Goal: Task Accomplishment & Management: Complete application form

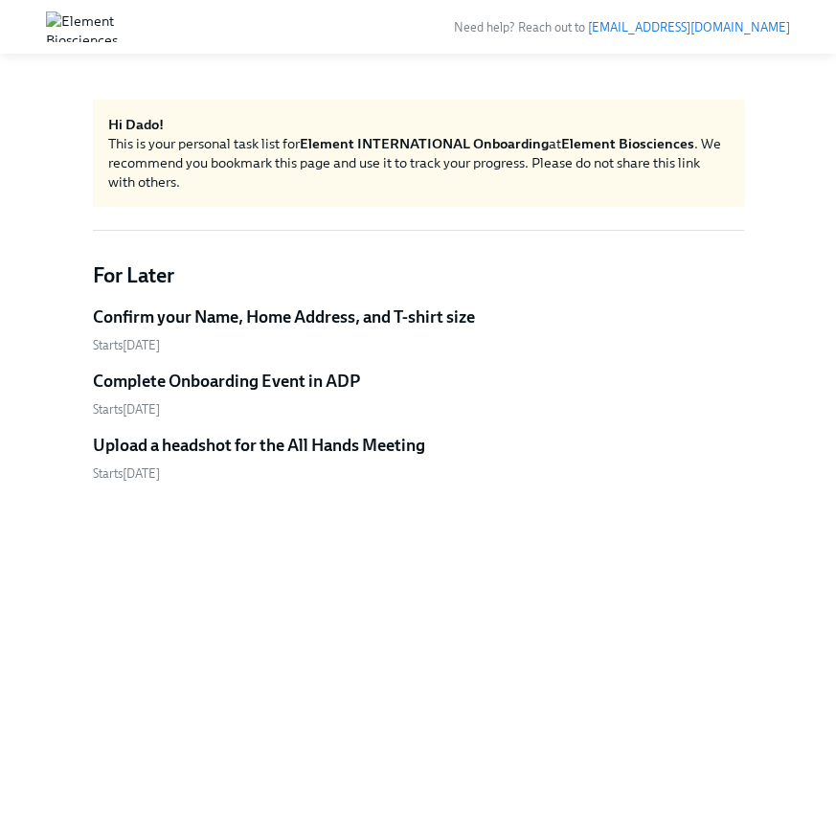
click at [408, 341] on div "Starts [DATE]" at bounding box center [418, 345] width 651 height 18
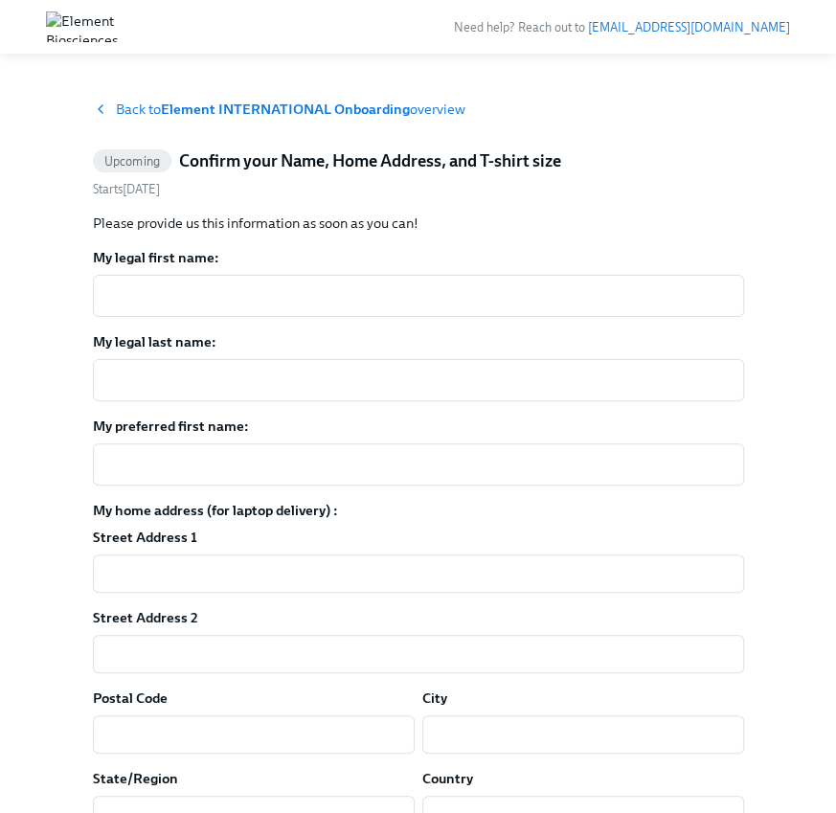
click at [226, 101] on strong "Element INTERNATIONAL Onboarding" at bounding box center [285, 109] width 249 height 17
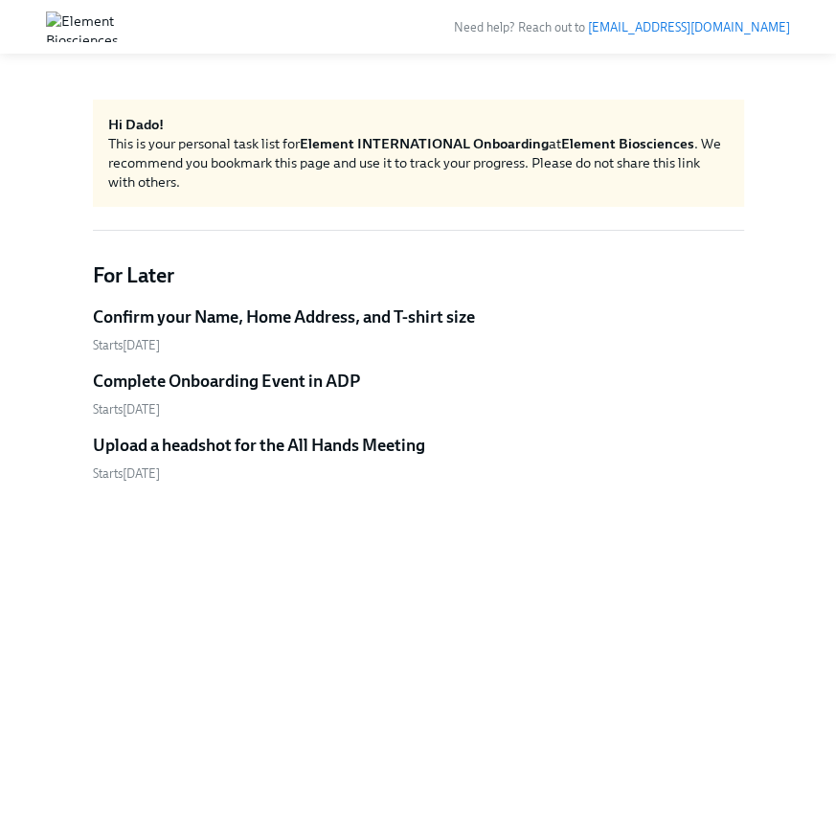
click at [231, 442] on h5 "Upload a headshot for the All Hands Meeting" at bounding box center [259, 445] width 332 height 23
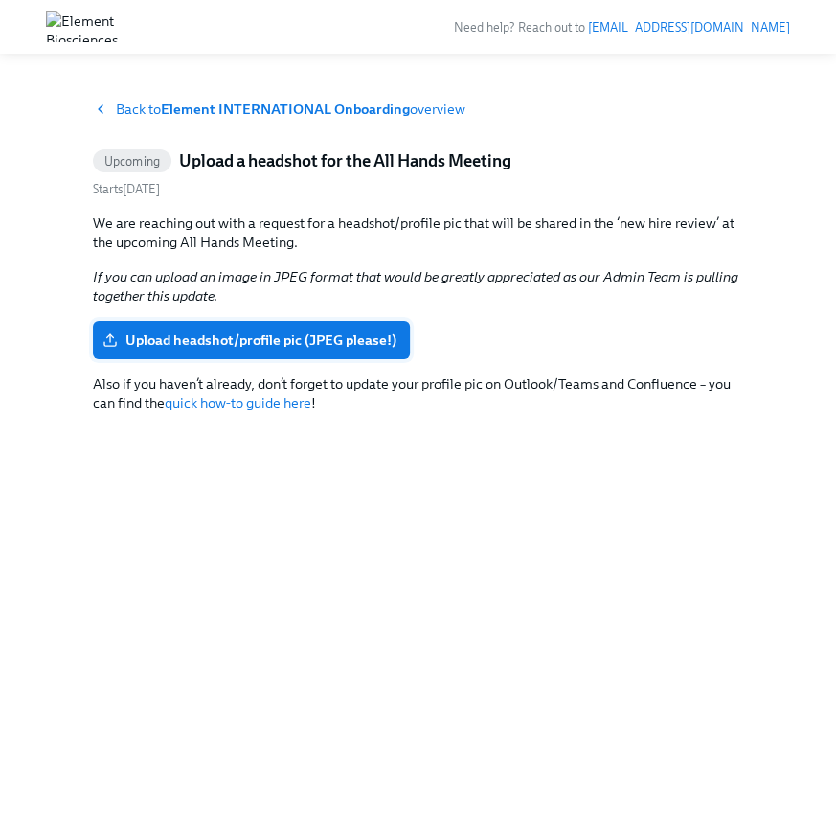
click at [246, 329] on label "Upload headshot/profile pic (JPEG please!)" at bounding box center [251, 340] width 317 height 38
click at [0, 0] on input "Upload headshot/profile pic (JPEG please!)" at bounding box center [0, 0] width 0 height 0
